Goal: Information Seeking & Learning: Learn about a topic

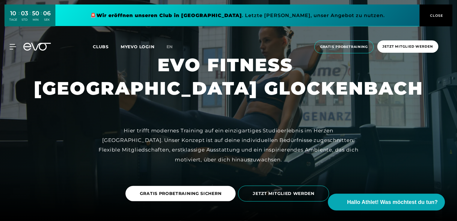
drag, startPoint x: 0, startPoint y: 0, endPoint x: 31, endPoint y: 49, distance: 58.4
click at [31, 49] on icon at bounding box center [37, 47] width 28 height 8
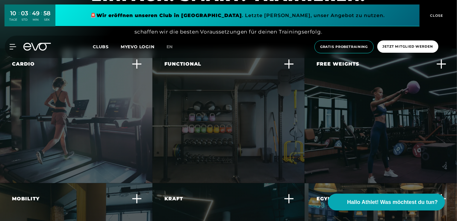
scroll to position [1668, 0]
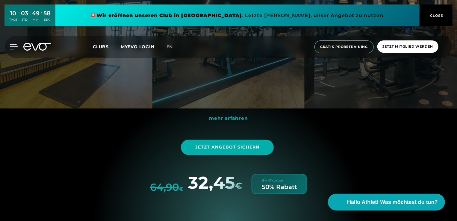
click at [14, 45] on icon at bounding box center [14, 46] width 9 height 5
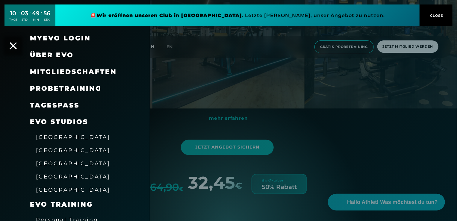
click at [51, 53] on span "Über EVO" at bounding box center [52, 55] width 44 height 8
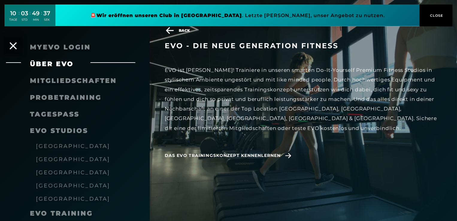
scroll to position [90, 0]
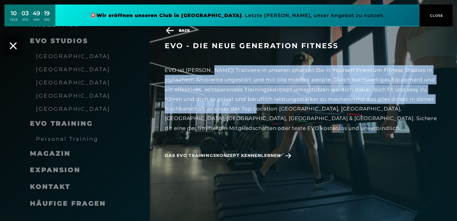
drag, startPoint x: 208, startPoint y: 70, endPoint x: 277, endPoint y: 108, distance: 78.6
click at [277, 108] on div "EVO ist [PERSON_NAME]! Trainiere in unseren smarten Do-It-Yourself Premium Fitn…" at bounding box center [303, 99] width 277 height 68
copy div "Trainiere in unseren smarten Do-It-Yourself Premium Fitness Studios in stylisch…"
click at [277, 108] on div "EVO ist [PERSON_NAME]! Trainiere in unseren smarten Do-It-Yourself Premium Fitn…" at bounding box center [303, 99] width 277 height 68
